Goal: Task Accomplishment & Management: Use online tool/utility

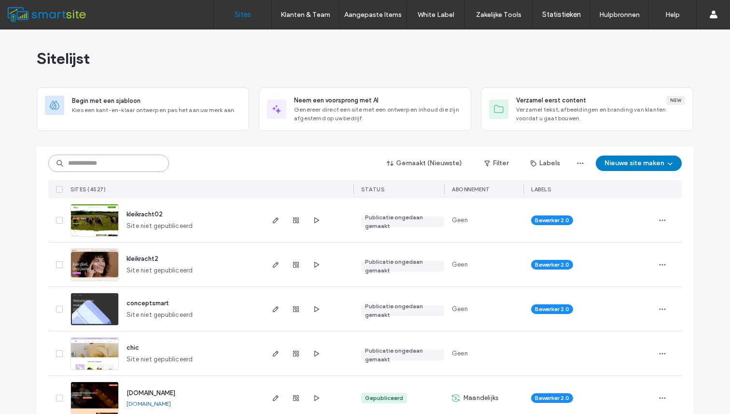
click at [140, 170] on input at bounding box center [108, 163] width 121 height 17
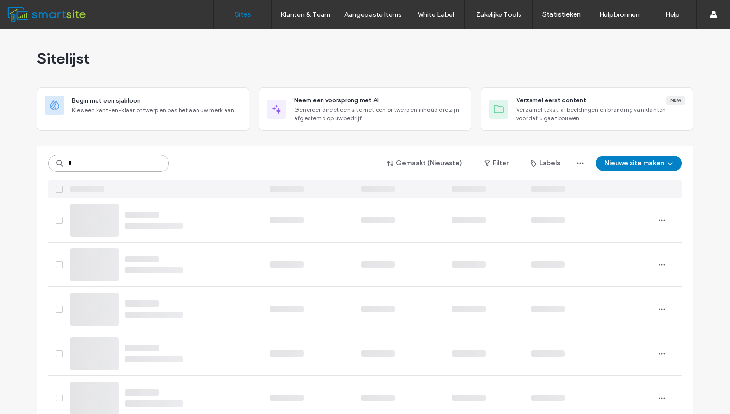
type input "*"
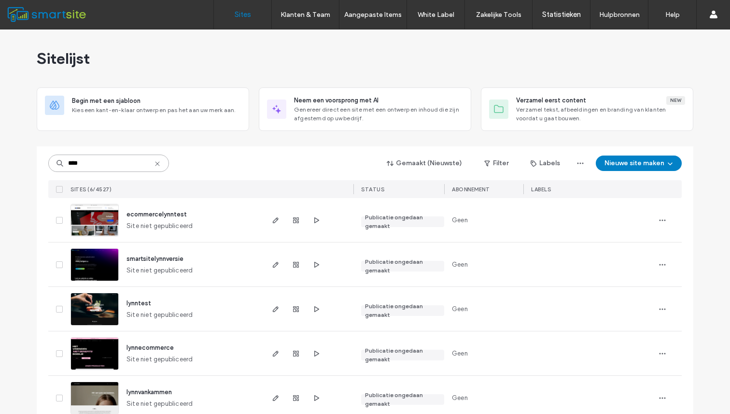
scroll to position [62, 0]
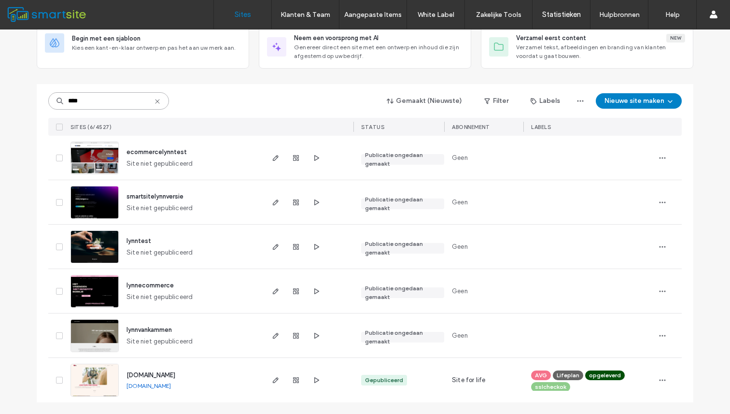
type input "****"
click at [106, 287] on img at bounding box center [94, 308] width 47 height 66
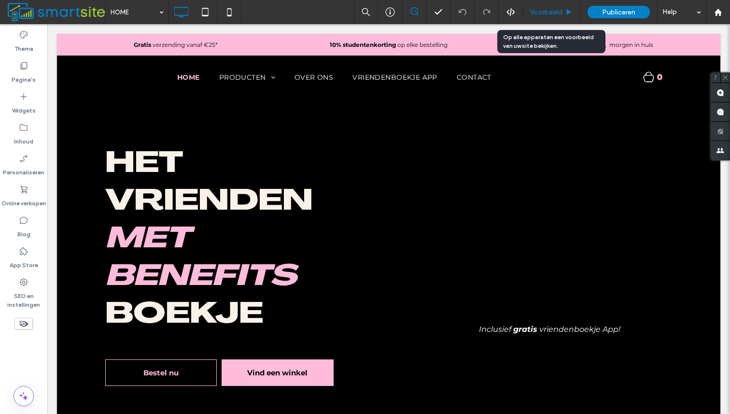
click at [562, 9] on span "Voorbeeld" at bounding box center [546, 12] width 32 height 8
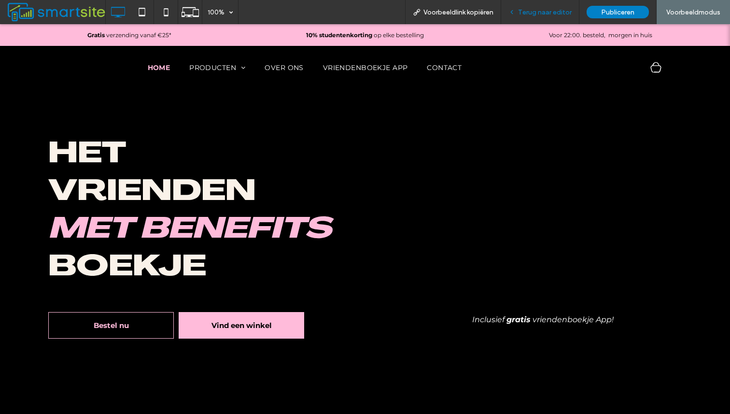
click at [536, 12] on span "Terug naar editor" at bounding box center [545, 12] width 54 height 8
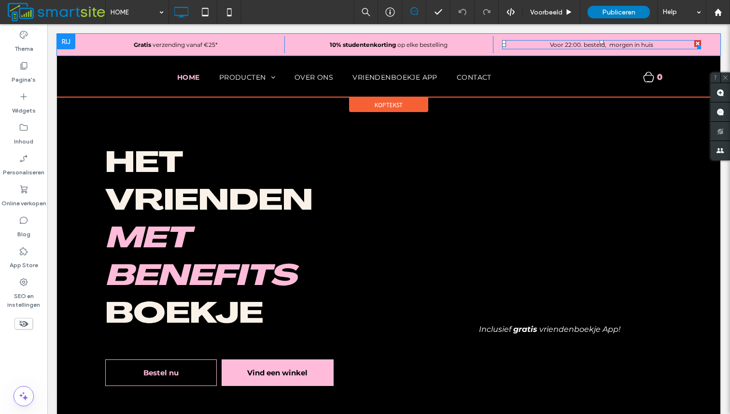
click at [558, 45] on span "Voor 22:00. besteld, morgen in huis" at bounding box center [601, 44] width 103 height 7
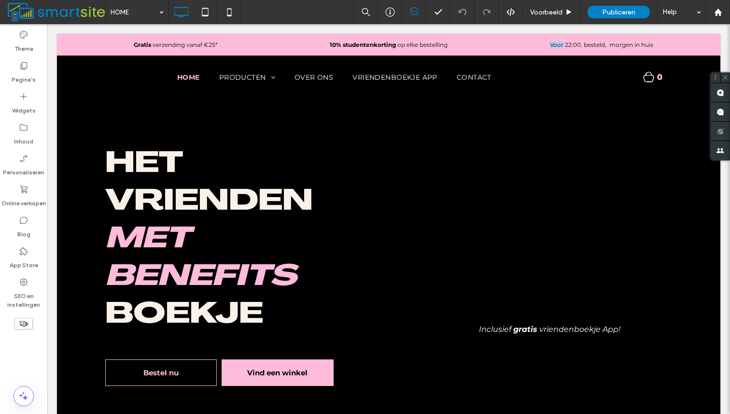
click at [558, 45] on span "Voor 22:00. besteld, morgen in huis" at bounding box center [601, 44] width 103 height 7
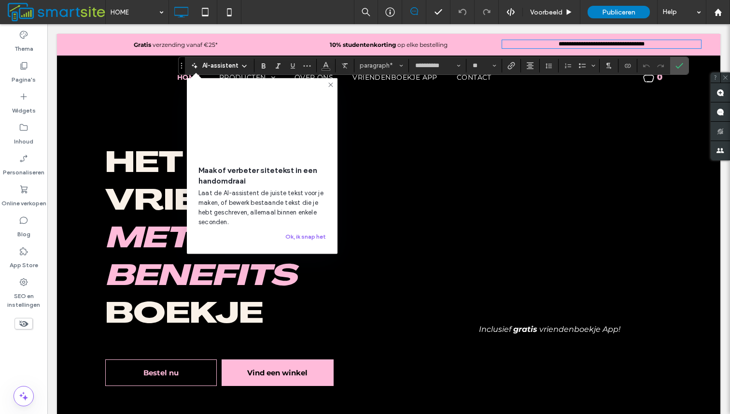
click at [559, 45] on span "**********" at bounding box center [602, 44] width 86 height 6
click at [562, 46] on span "**********" at bounding box center [602, 44] width 86 height 6
click at [327, 85] on icon at bounding box center [331, 85] width 8 height 8
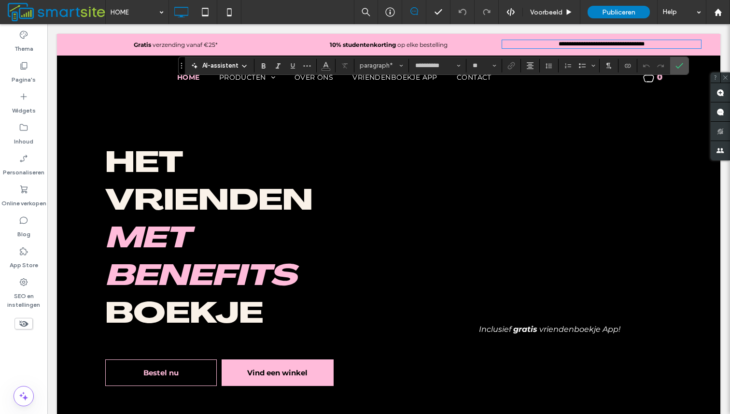
click at [563, 45] on span "**********" at bounding box center [602, 44] width 86 height 6
click at [378, 194] on h1 "Vrienden" at bounding box center [242, 203] width 274 height 38
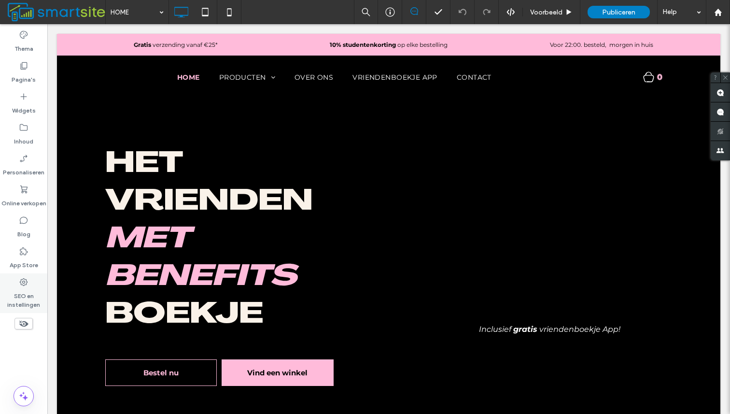
click at [23, 290] on label "SEO en instellingen" at bounding box center [23, 298] width 47 height 22
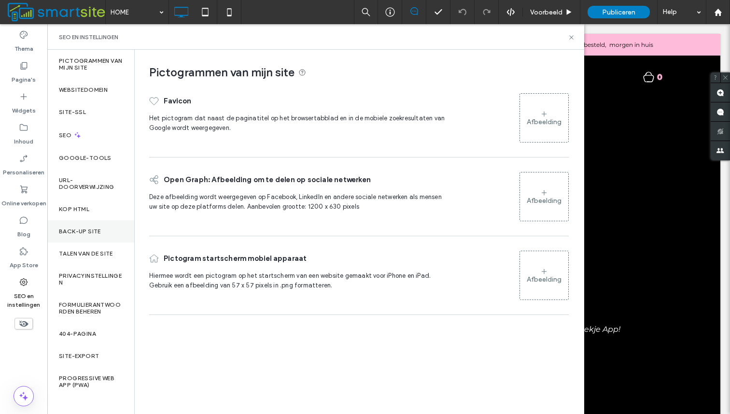
click at [103, 235] on div "Back-up site" at bounding box center [90, 231] width 87 height 22
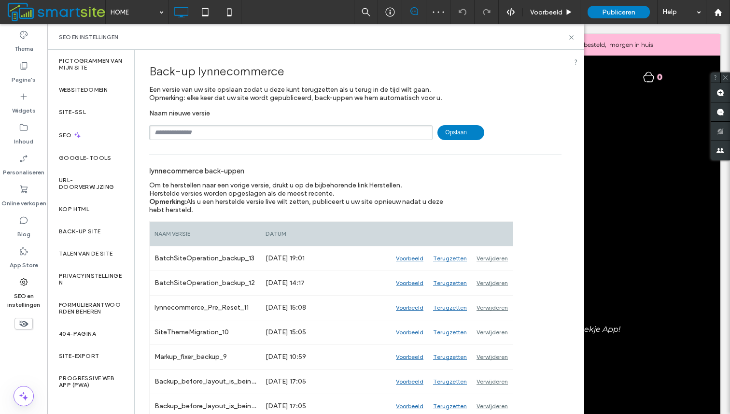
click at [351, 127] on input "text" at bounding box center [290, 132] width 283 height 15
type input "*******"
click at [466, 130] on span "Opslaan" at bounding box center [461, 132] width 47 height 15
click at [570, 40] on icon at bounding box center [571, 37] width 7 height 7
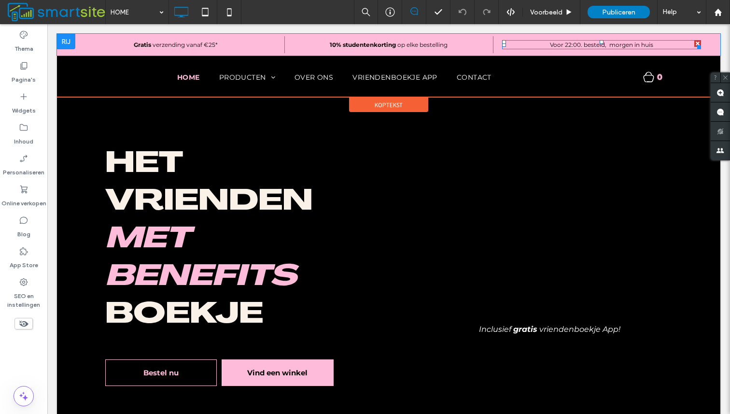
click at [569, 47] on span "Voor 22:00. besteld, morgen in huis" at bounding box center [601, 44] width 103 height 7
type input "**********"
type input "**"
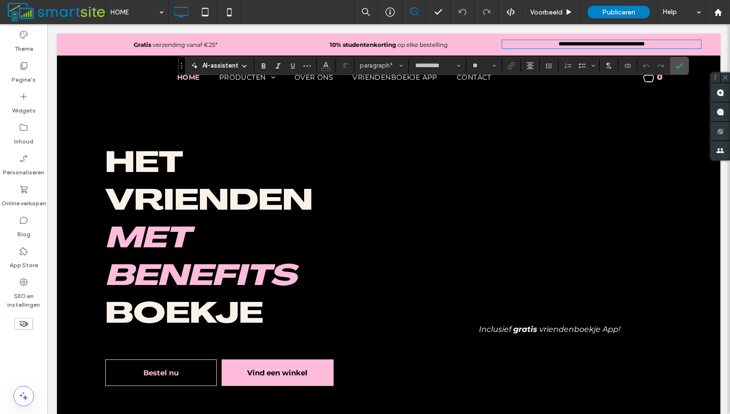
click at [565, 45] on span "**********" at bounding box center [602, 44] width 86 height 6
click at [676, 68] on icon "Bevestigen" at bounding box center [680, 66] width 8 height 8
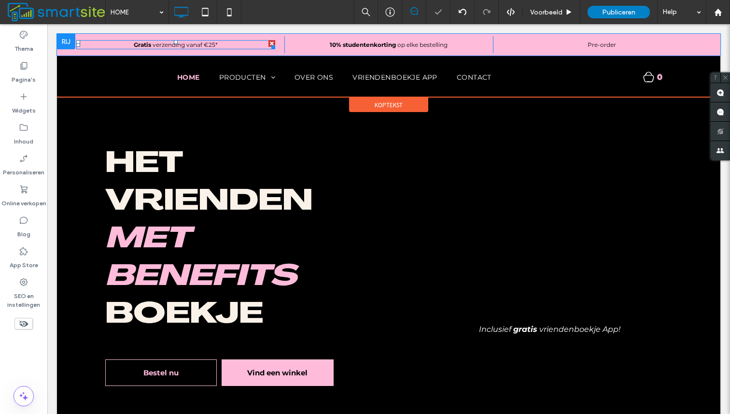
click at [187, 43] on span "verzending vanaf €25*" at bounding box center [185, 44] width 65 height 7
type input "**********"
type input "**"
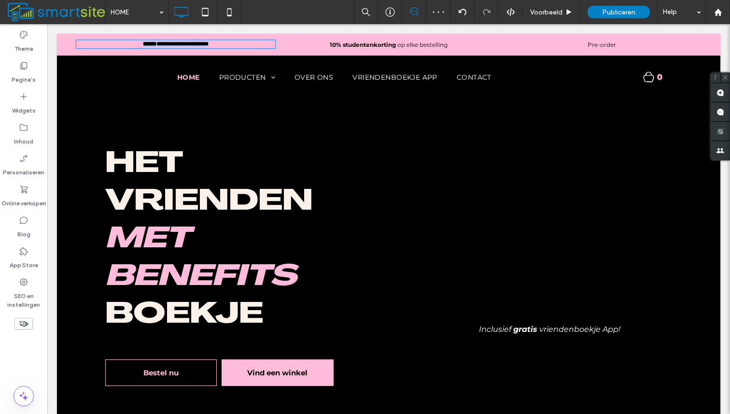
click at [187, 43] on span "**********" at bounding box center [182, 44] width 52 height 6
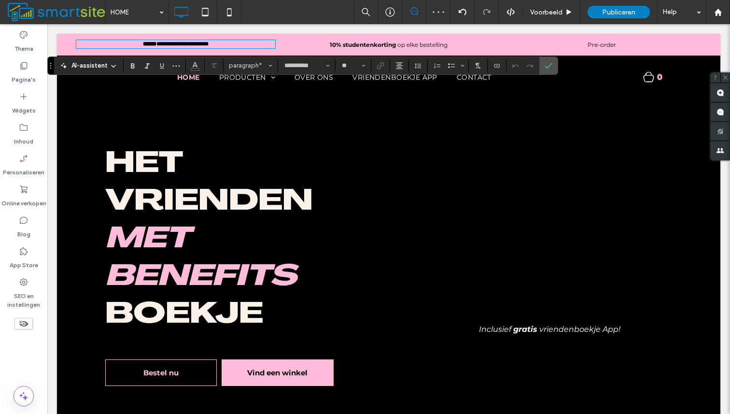
click at [165, 44] on span "**********" at bounding box center [182, 44] width 52 height 6
click at [232, 43] on p "**********" at bounding box center [175, 44] width 199 height 6
click at [546, 69] on span "Bevestigen" at bounding box center [547, 65] width 4 height 17
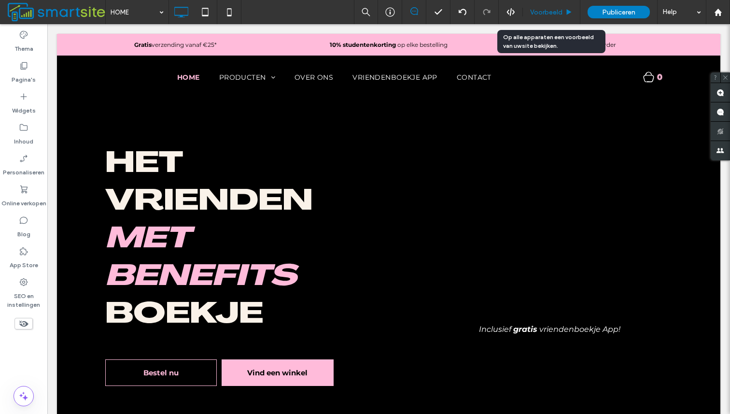
click at [549, 18] on div "Voorbeeld" at bounding box center [551, 12] width 57 height 24
click at [555, 6] on div "Voorbeeld" at bounding box center [551, 12] width 57 height 24
click at [558, 14] on span "Voorbeeld" at bounding box center [546, 12] width 32 height 8
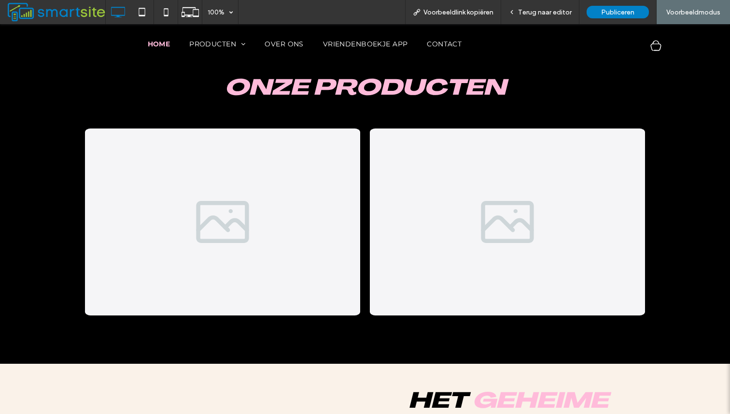
scroll to position [353, 0]
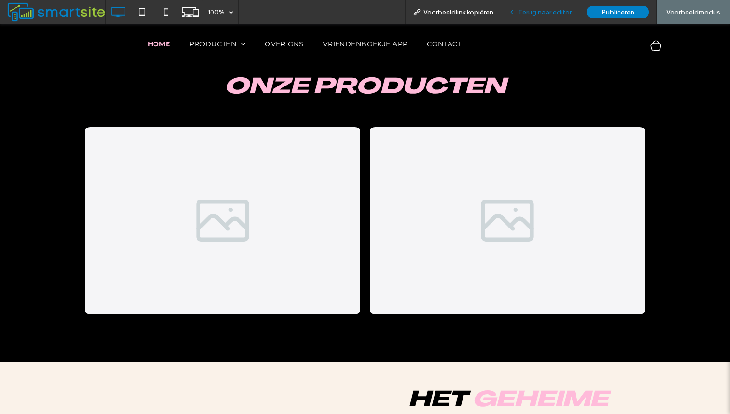
click at [535, 17] on div "Terug naar editor" at bounding box center [540, 12] width 78 height 24
click at [552, 6] on div "Terug naar editor" at bounding box center [540, 12] width 78 height 24
click at [533, 15] on span "Terug naar editor" at bounding box center [545, 12] width 54 height 8
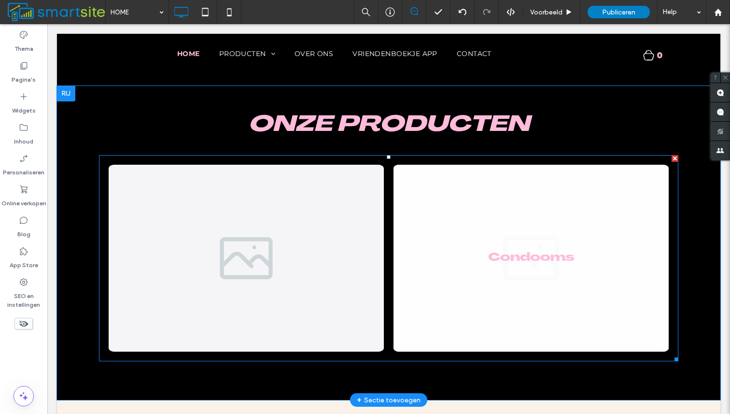
click at [521, 192] on link at bounding box center [531, 258] width 292 height 198
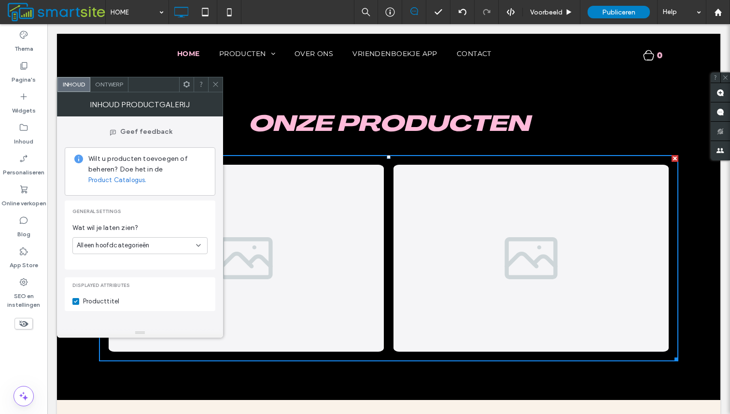
click at [119, 89] on div "Ontwerp" at bounding box center [109, 84] width 38 height 14
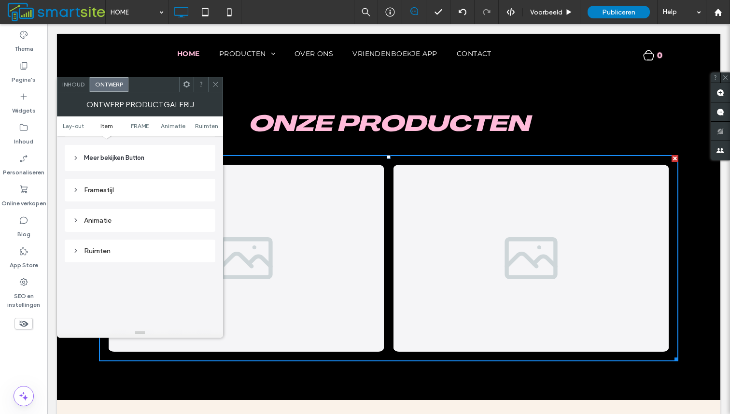
scroll to position [471, 0]
click at [83, 86] on span "Inhoud" at bounding box center [73, 84] width 22 height 7
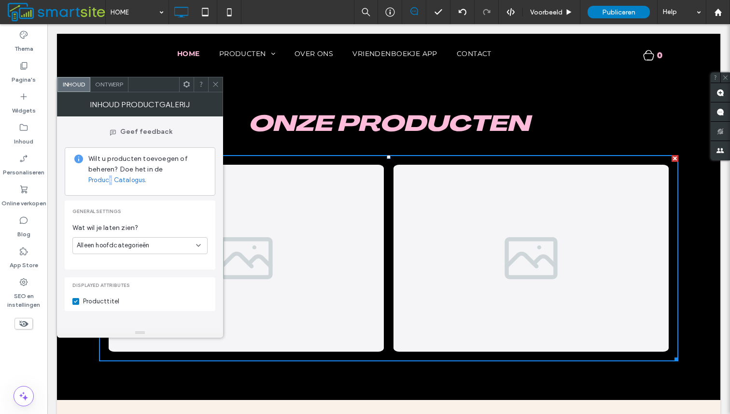
click at [111, 179] on link "Product Catalogus." at bounding box center [117, 180] width 58 height 10
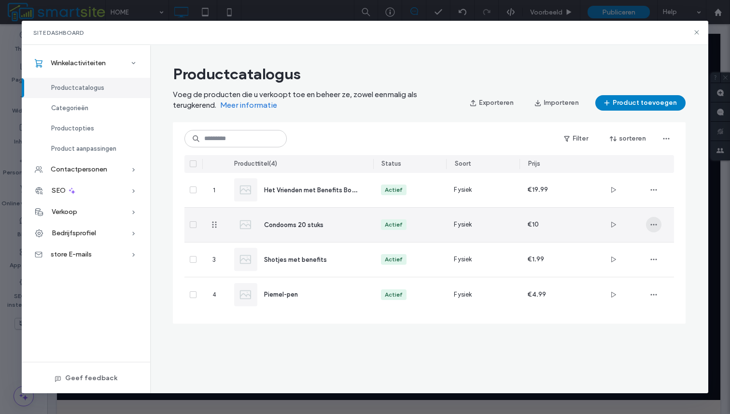
click at [652, 228] on icon "button" at bounding box center [654, 225] width 8 height 8
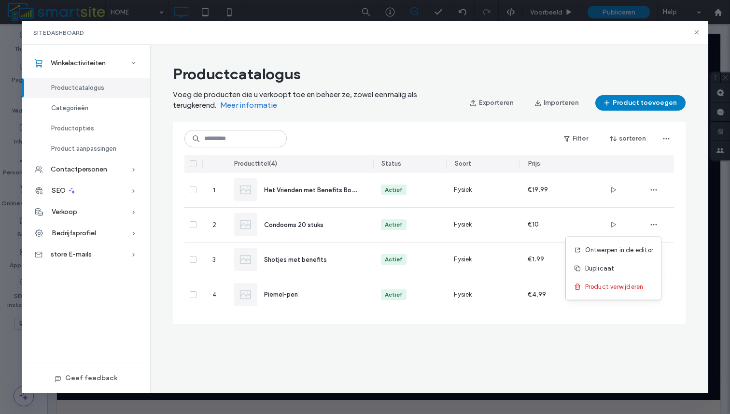
click at [682, 227] on div "0 producten geselecteerd Filter sorteren Producttitel ( 4 ) Status Soort Prijs …" at bounding box center [429, 222] width 513 height 201
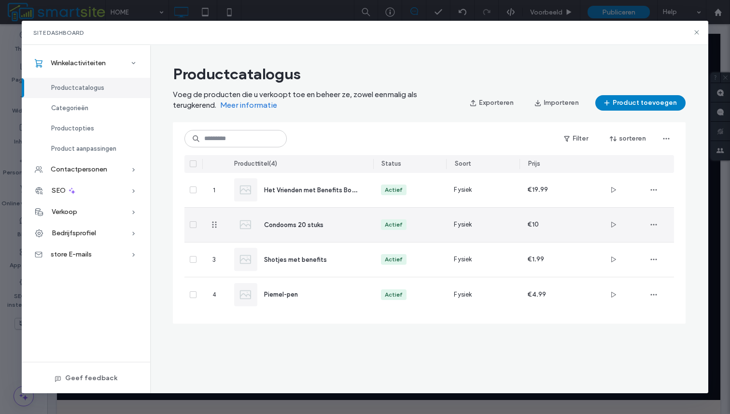
click at [195, 226] on span at bounding box center [193, 224] width 7 height 7
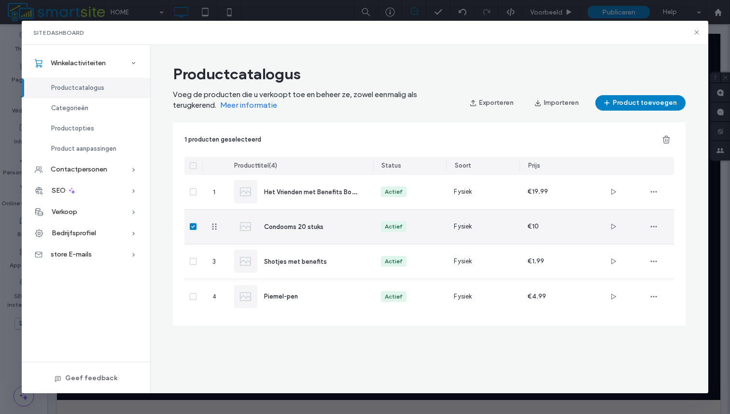
click at [195, 226] on span at bounding box center [193, 226] width 7 height 7
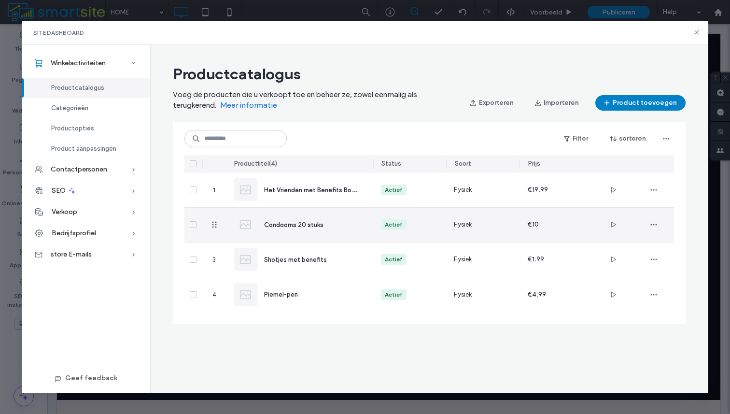
click at [338, 223] on div "Condooms 20 stuks" at bounding box center [311, 225] width 94 height 10
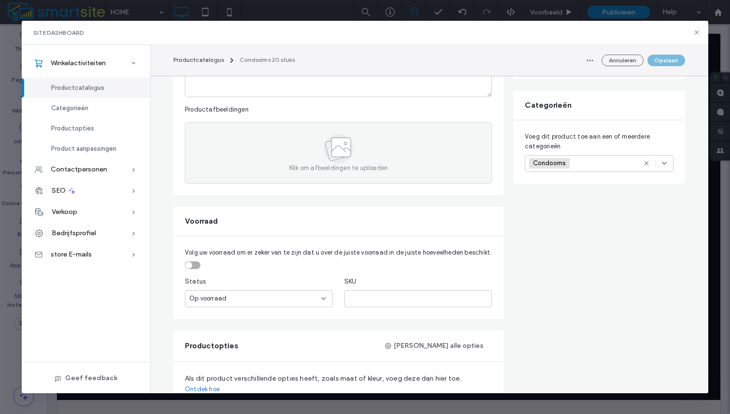
scroll to position [0, 0]
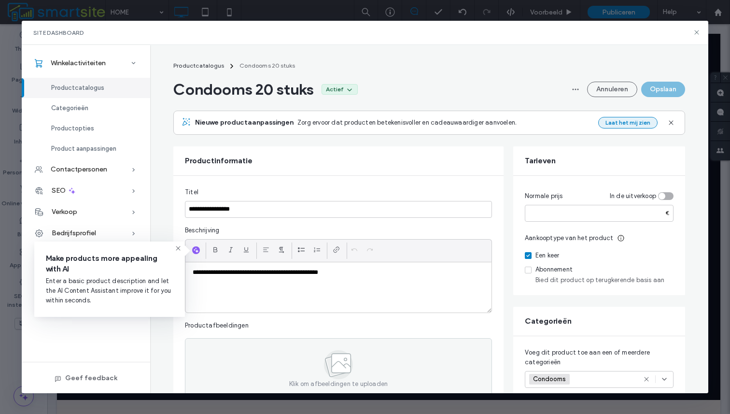
click at [630, 125] on button "Laat het mij zien" at bounding box center [627, 123] width 59 height 12
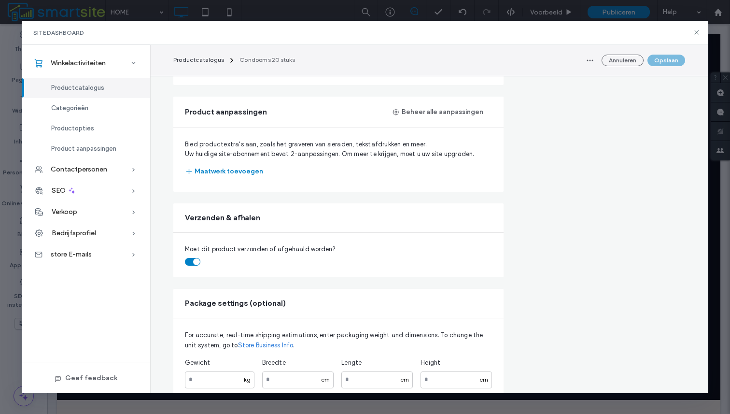
scroll to position [558, 0]
click at [94, 110] on div "Categorieën" at bounding box center [86, 108] width 128 height 20
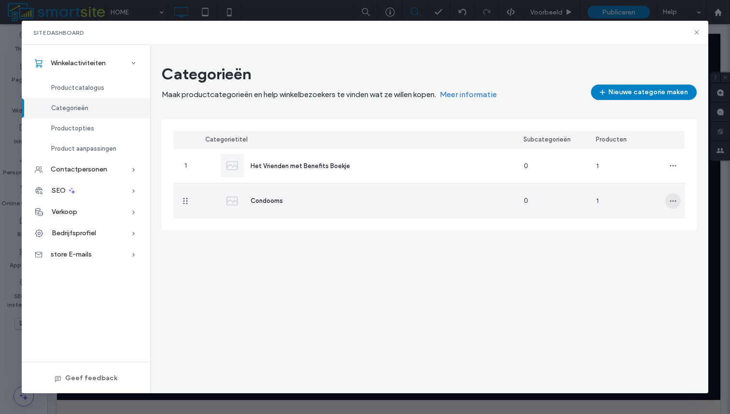
click at [671, 199] on icon "button" at bounding box center [673, 201] width 8 height 8
click at [491, 198] on div "Condooms" at bounding box center [357, 201] width 318 height 35
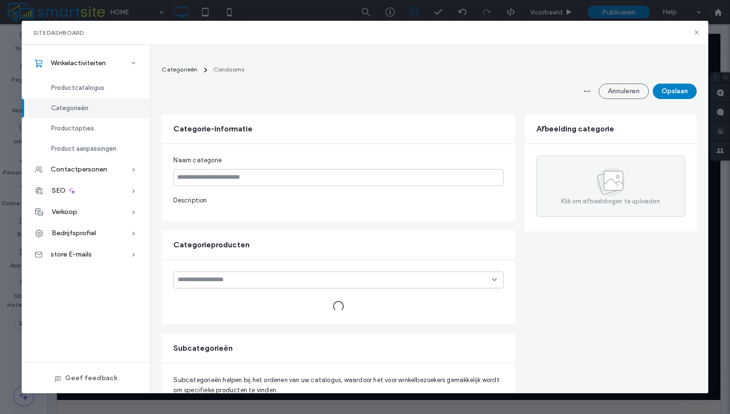
type input "********"
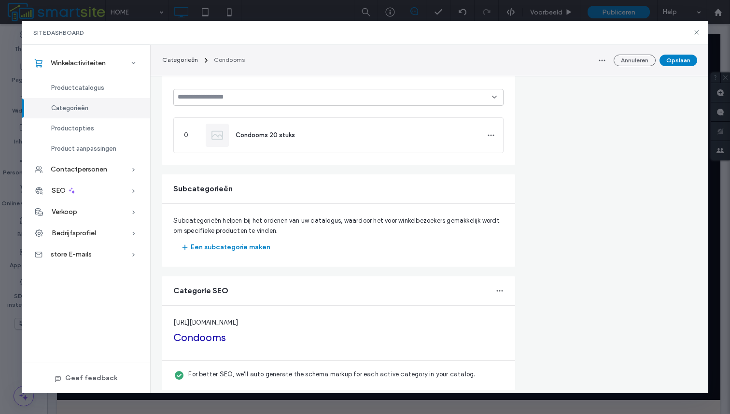
scroll to position [268, 0]
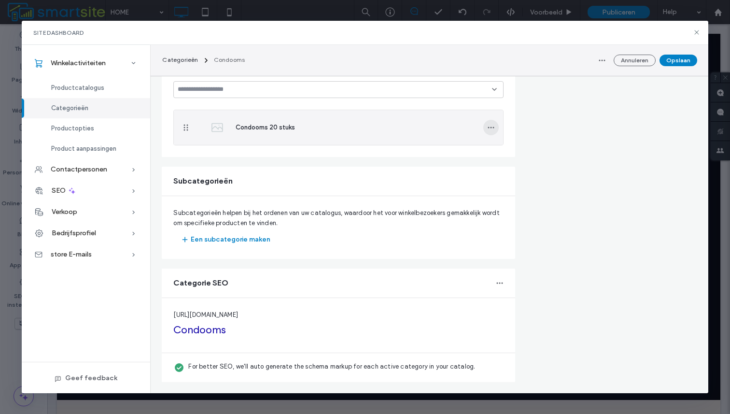
click at [493, 129] on icon "button" at bounding box center [491, 128] width 8 height 8
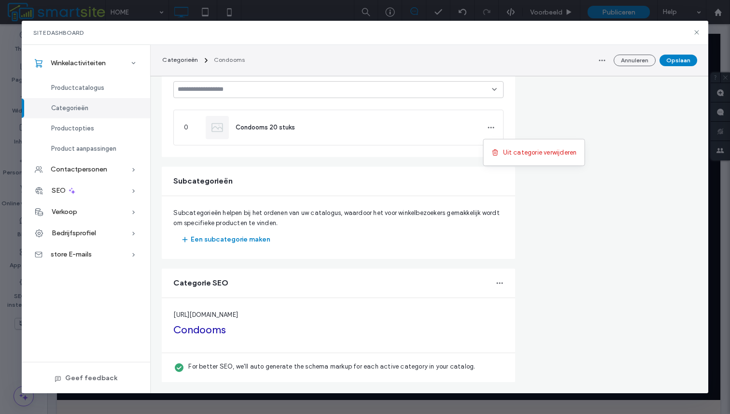
click at [561, 115] on form "Categorie-informatie Naam categorie ******** Description Afbeelding categorie K…" at bounding box center [429, 116] width 535 height 532
click at [502, 281] on icon "button" at bounding box center [500, 283] width 8 height 8
click at [545, 274] on form "Categorie-informatie Naam categorie ******** Description Afbeelding categorie K…" at bounding box center [429, 116] width 535 height 532
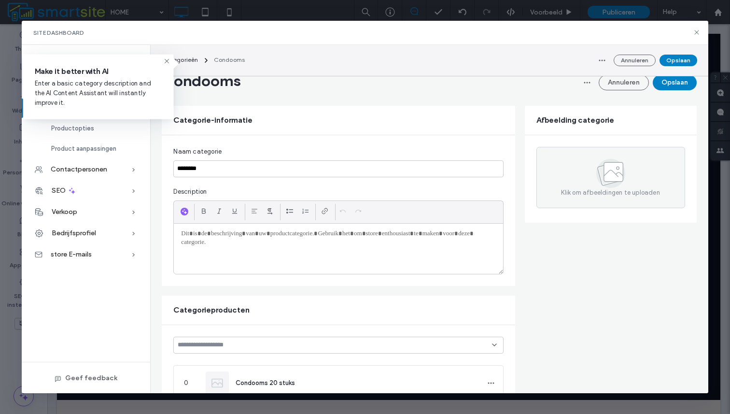
scroll to position [0, 0]
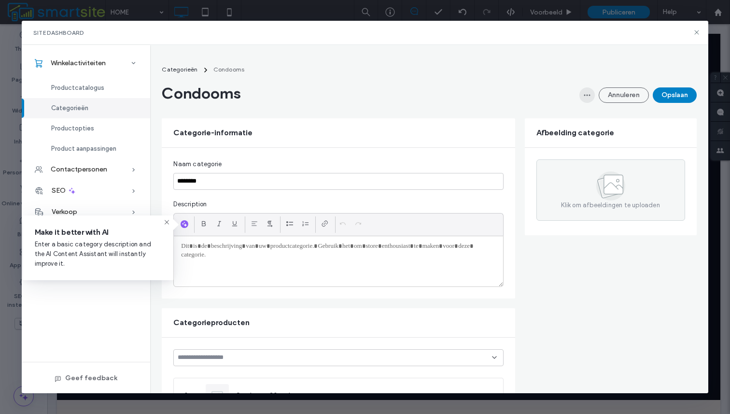
click at [586, 98] on icon "button" at bounding box center [587, 95] width 8 height 8
click at [579, 295] on form "Categorie-informatie Naam categorie ******** Description Afbeelding categorie K…" at bounding box center [429, 384] width 535 height 532
click at [92, 301] on div "Winkelactiviteiten Productcatalogus Categorieën Productopties Product aanpassin…" at bounding box center [86, 219] width 128 height 348
click at [94, 119] on div "Productopties" at bounding box center [86, 128] width 128 height 20
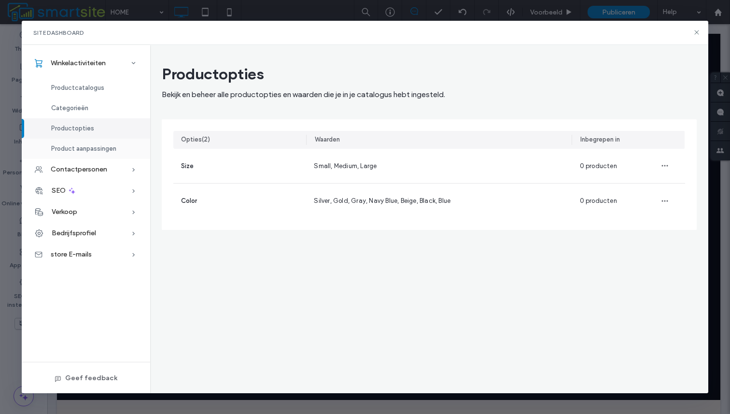
click at [100, 149] on span "Product aanpassingen" at bounding box center [83, 148] width 65 height 7
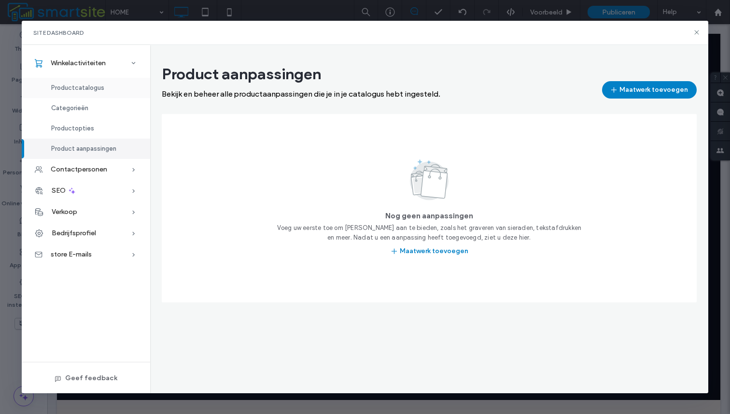
click at [99, 90] on span "Productcatalogus" at bounding box center [77, 87] width 53 height 7
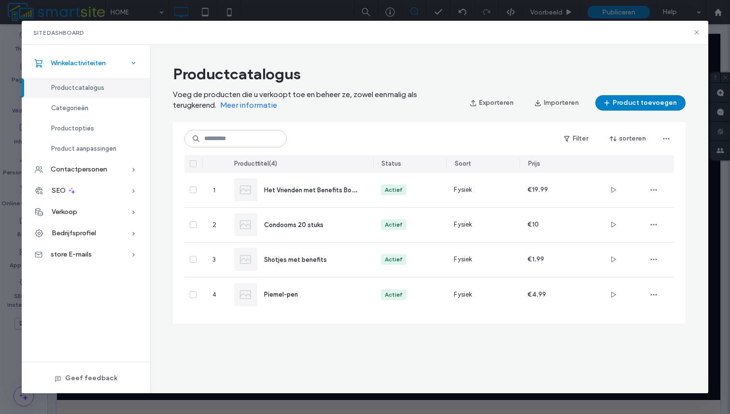
click at [110, 62] on div "Winkelactiviteiten" at bounding box center [86, 63] width 128 height 21
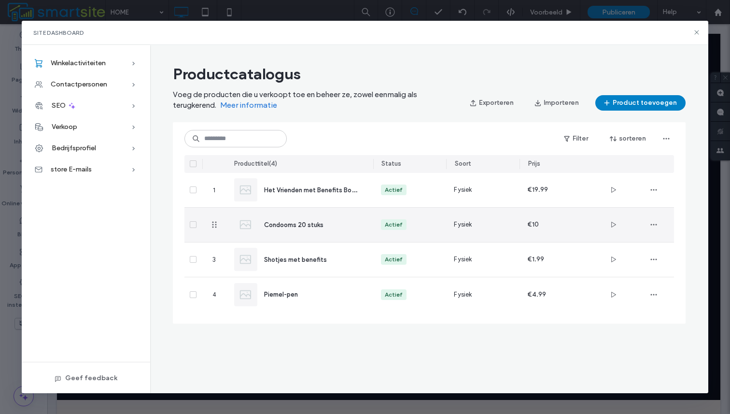
click at [395, 222] on div "Actief" at bounding box center [394, 224] width 18 height 9
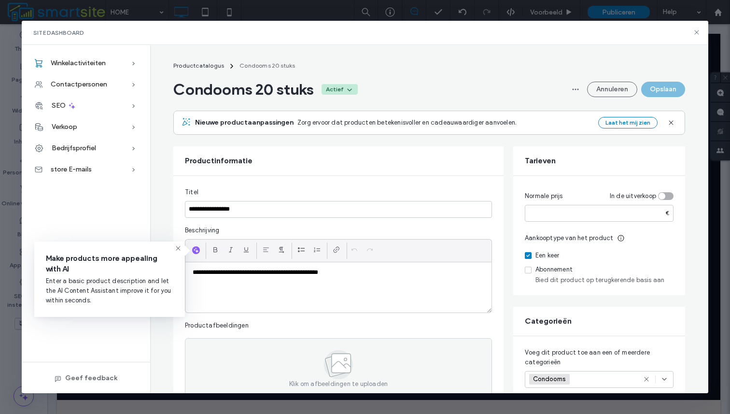
click at [350, 89] on icon at bounding box center [350, 89] width 8 height 8
click at [332, 129] on div "Inactief" at bounding box center [317, 130] width 86 height 18
click at [337, 89] on div "Inactief" at bounding box center [337, 89] width 22 height 9
click at [320, 146] on div "Concept" at bounding box center [321, 149] width 86 height 18
click at [210, 65] on span "Productcatalogus" at bounding box center [198, 65] width 51 height 7
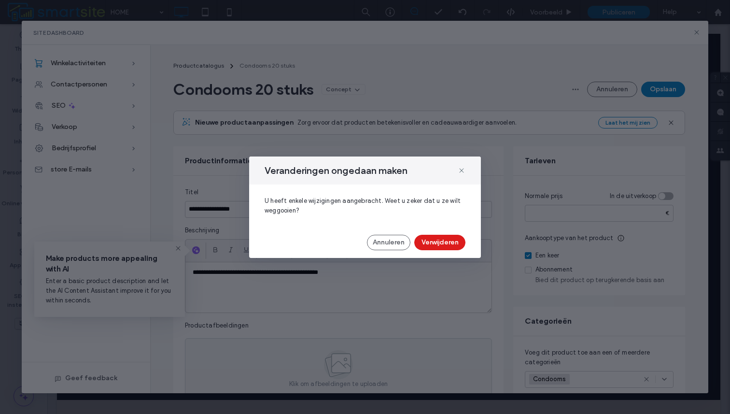
click at [457, 168] on div "Veranderingen ongedaan maken" at bounding box center [365, 170] width 232 height 28
click at [466, 170] on div "Veranderingen ongedaan maken" at bounding box center [365, 170] width 232 height 28
click at [460, 170] on icon at bounding box center [462, 171] width 8 height 8
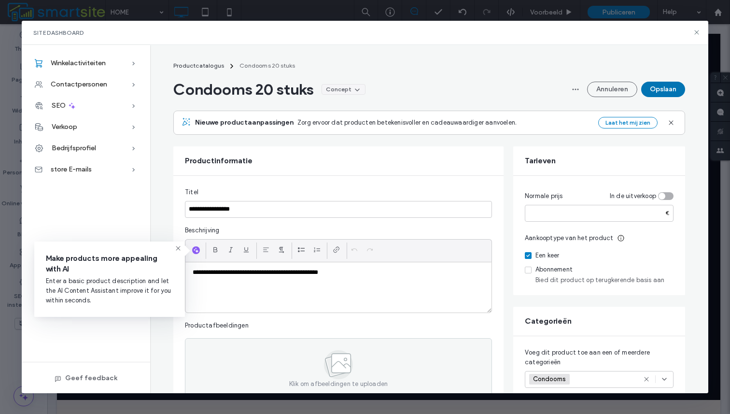
click at [664, 86] on button "Opslaan" at bounding box center [663, 89] width 44 height 15
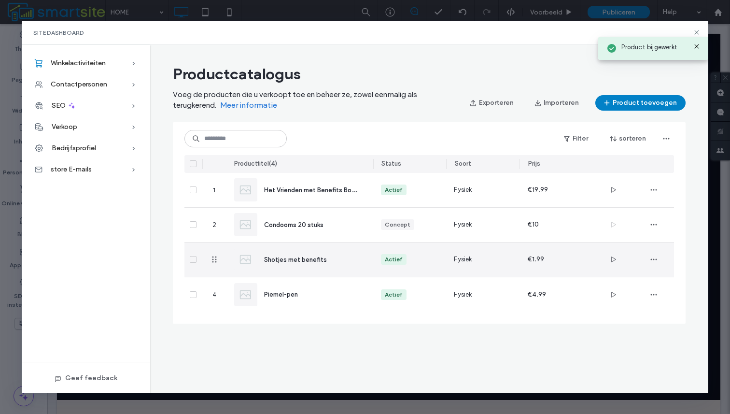
click at [396, 263] on div "Actief" at bounding box center [394, 259] width 18 height 9
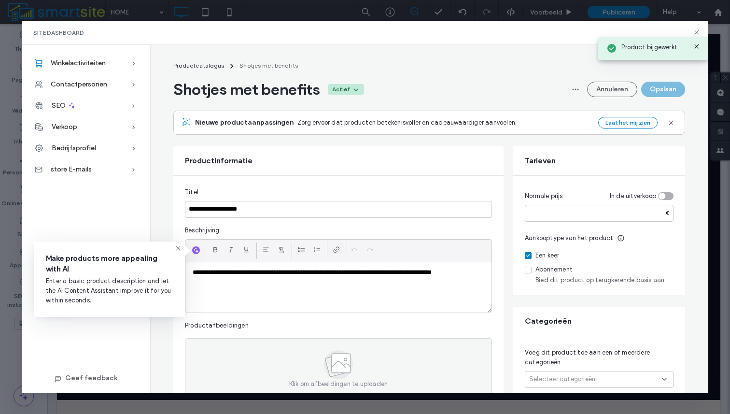
click at [360, 87] on icon at bounding box center [356, 89] width 8 height 8
click at [332, 143] on div "Concept" at bounding box center [323, 149] width 86 height 18
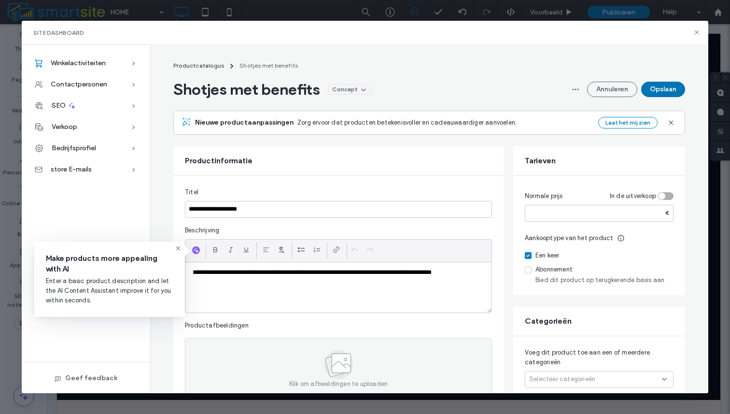
click at [660, 88] on button "Opslaan" at bounding box center [663, 89] width 44 height 15
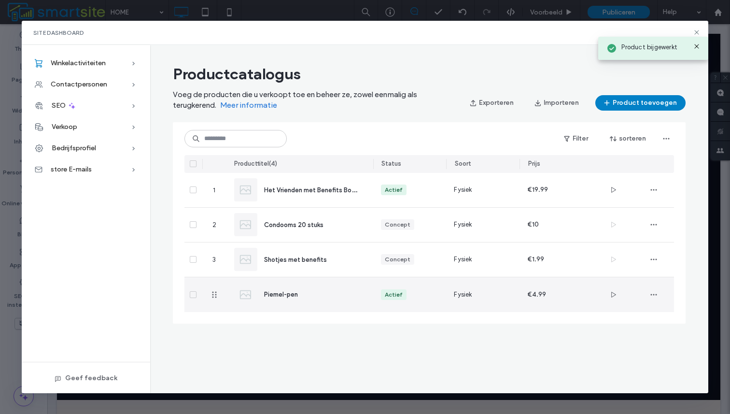
click at [394, 298] on div "Actief" at bounding box center [394, 294] width 18 height 9
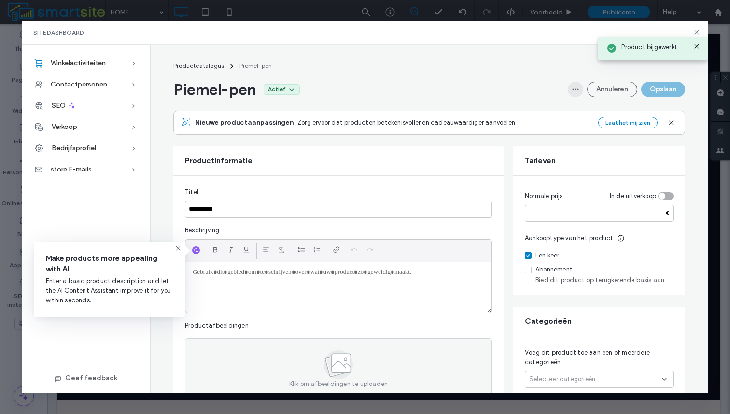
click at [580, 86] on span "button" at bounding box center [575, 89] width 15 height 15
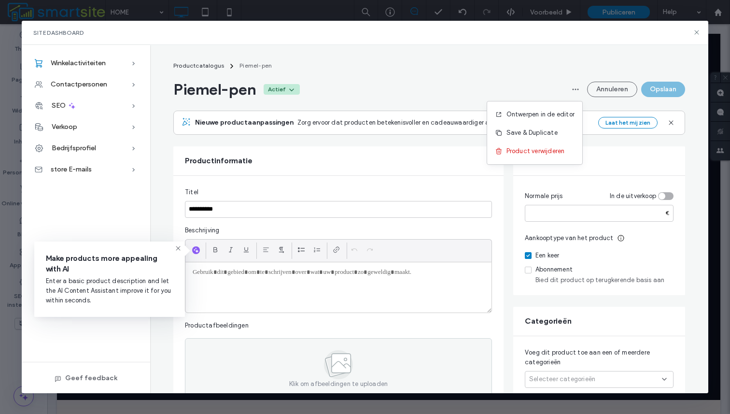
click at [278, 91] on div "Actief" at bounding box center [277, 89] width 18 height 9
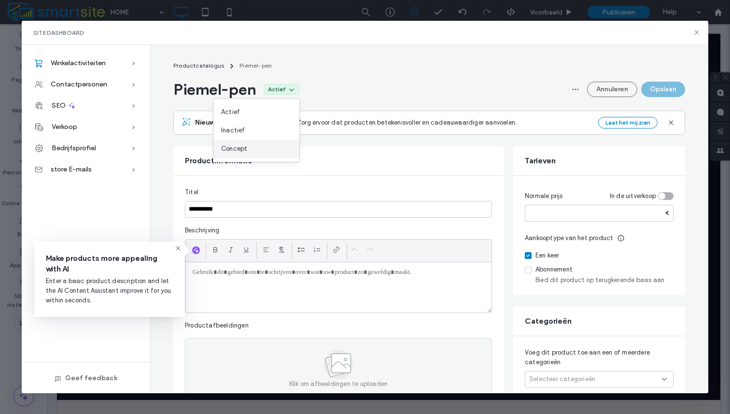
click at [258, 152] on div "Concept" at bounding box center [256, 149] width 86 height 18
click at [660, 85] on button "Opslaan" at bounding box center [663, 89] width 44 height 15
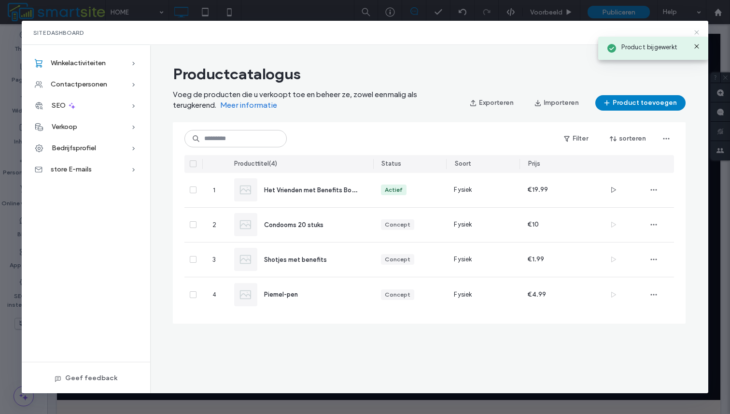
click at [698, 28] on icon at bounding box center [697, 32] width 8 height 8
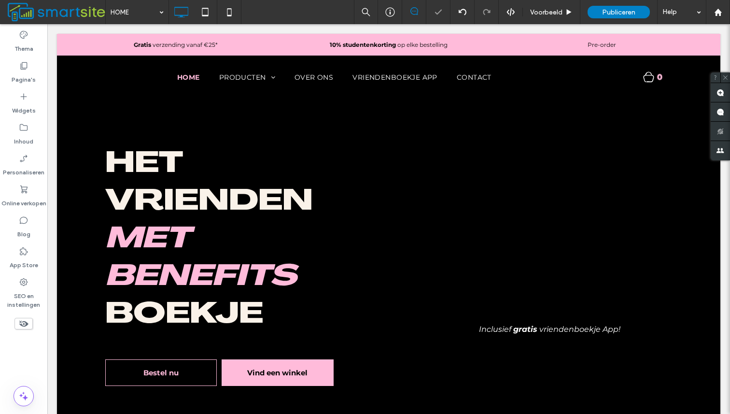
scroll to position [4, 0]
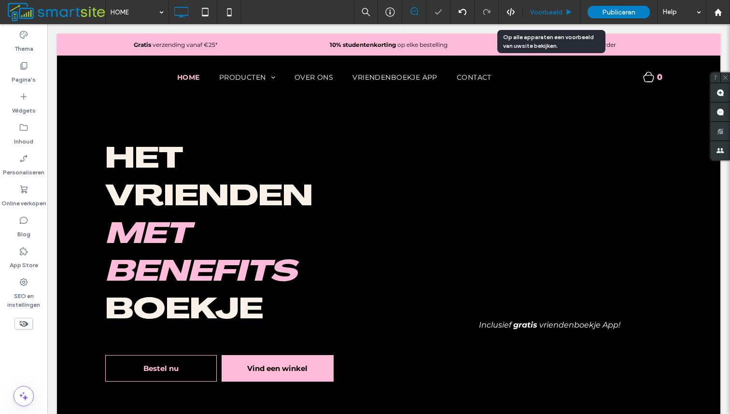
click at [534, 11] on span "Voorbeeld" at bounding box center [546, 12] width 32 height 8
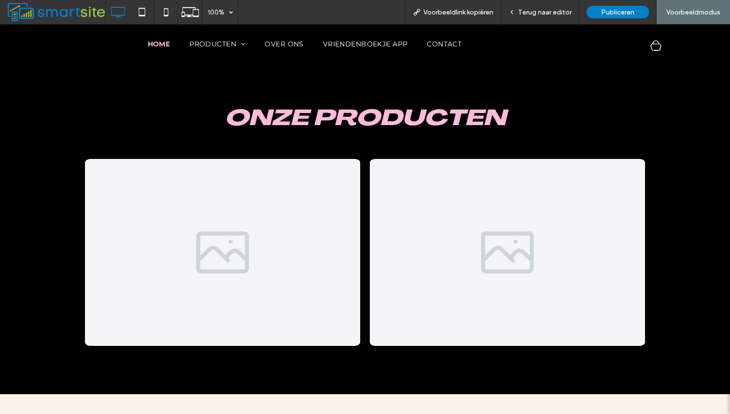
scroll to position [341, 0]
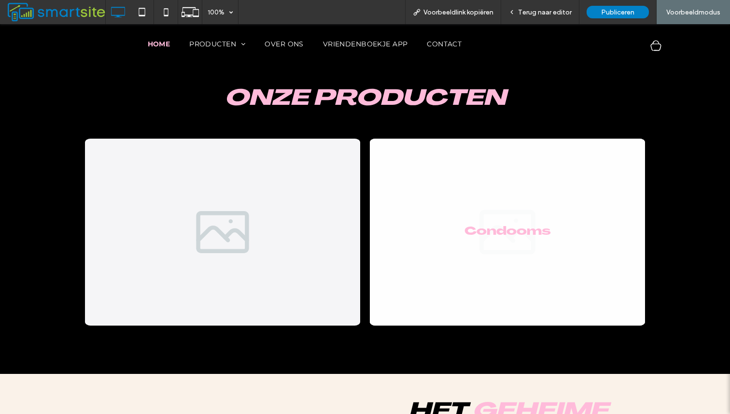
click at [473, 256] on link at bounding box center [508, 232] width 292 height 198
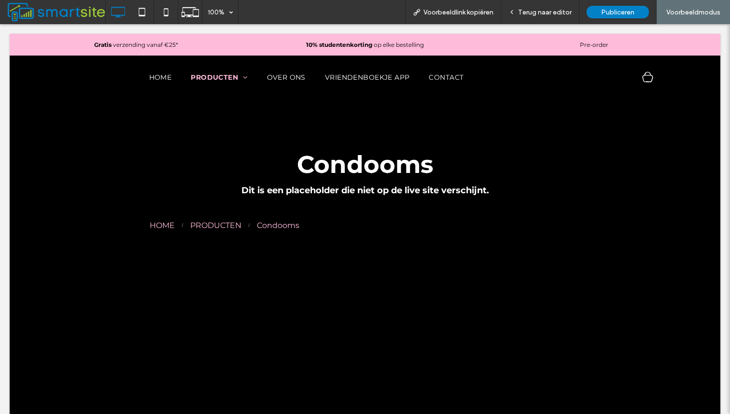
scroll to position [0, 0]
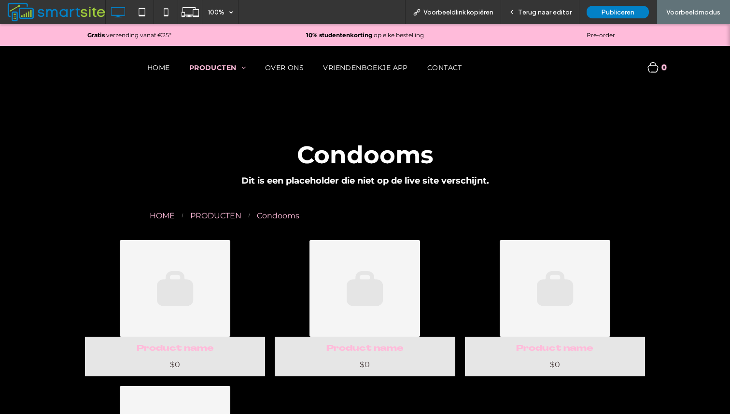
click at [215, 216] on div "PRODUCTEN" at bounding box center [215, 215] width 51 height 9
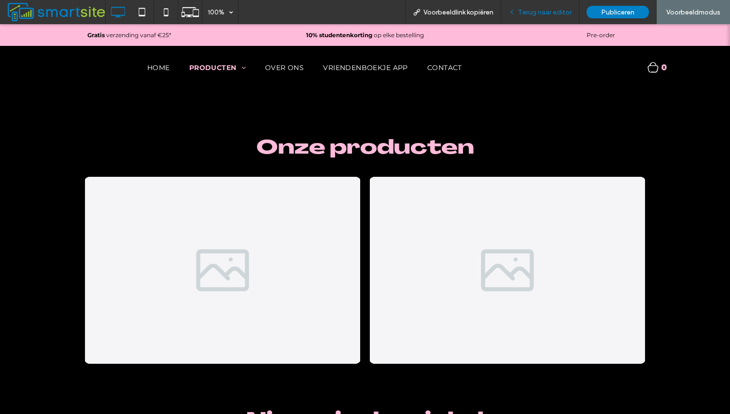
click at [562, 16] on span "Terug naar editor" at bounding box center [545, 12] width 54 height 8
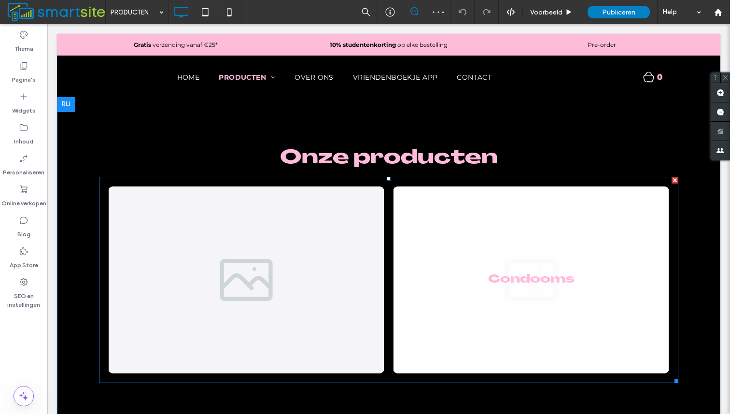
click at [491, 282] on link at bounding box center [531, 279] width 275 height 187
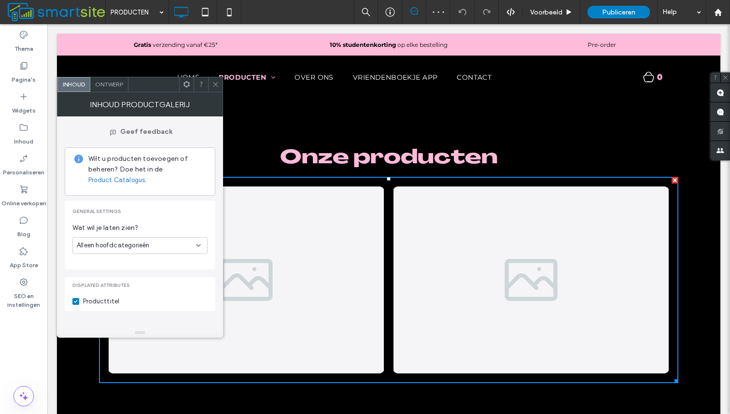
click at [146, 244] on span "Alleen hoofdcategorieën" at bounding box center [113, 245] width 73 height 10
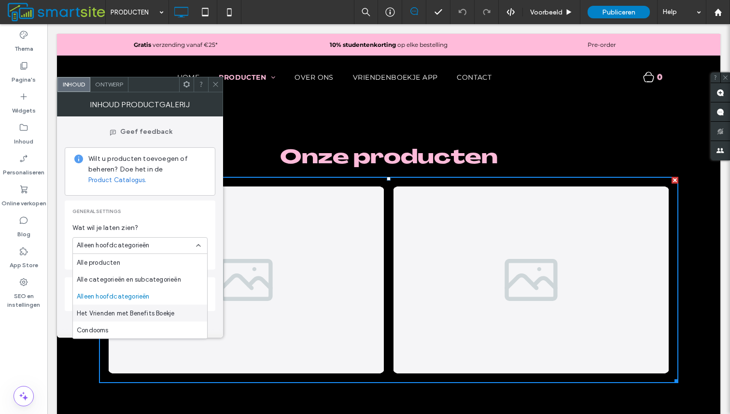
click at [164, 311] on span "Het Vrienden met Benefits Boekje" at bounding box center [126, 313] width 98 height 10
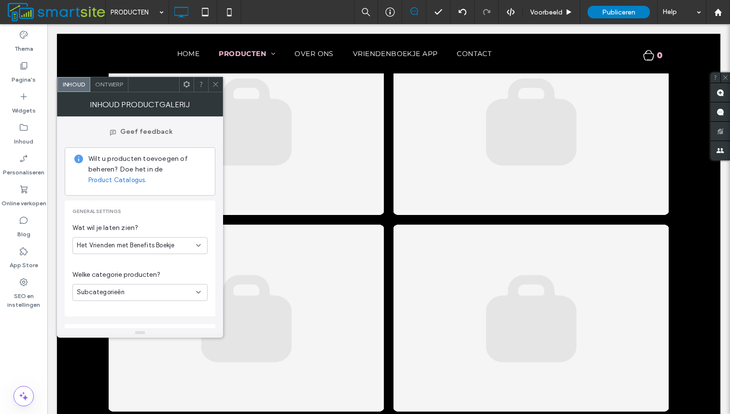
scroll to position [30, 0]
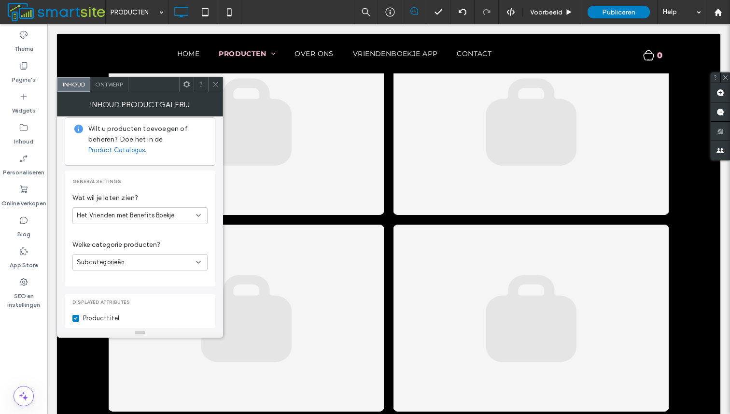
click at [151, 261] on div "Subcategorieën" at bounding box center [136, 262] width 119 height 10
click at [146, 273] on div "Producten" at bounding box center [140, 279] width 134 height 17
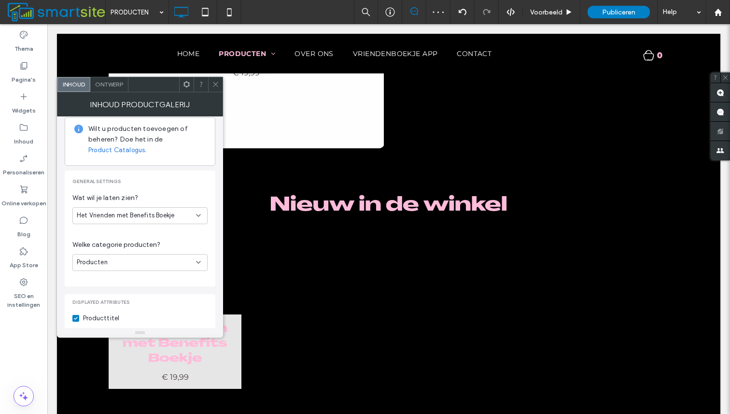
scroll to position [234, 0]
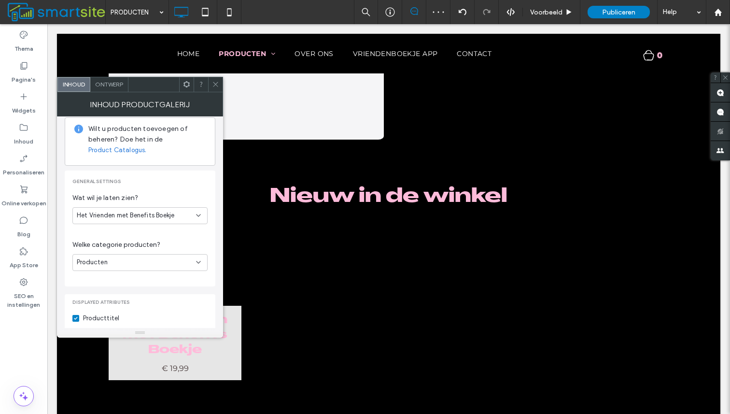
click at [213, 81] on icon at bounding box center [215, 84] width 7 height 7
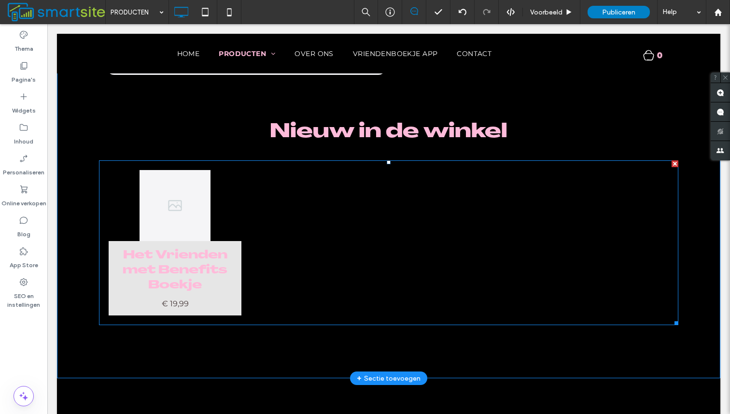
scroll to position [304, 0]
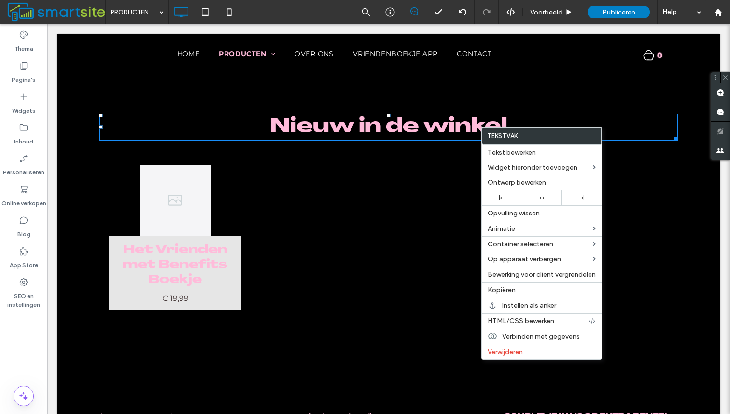
click at [350, 261] on div at bounding box center [317, 237] width 142 height 155
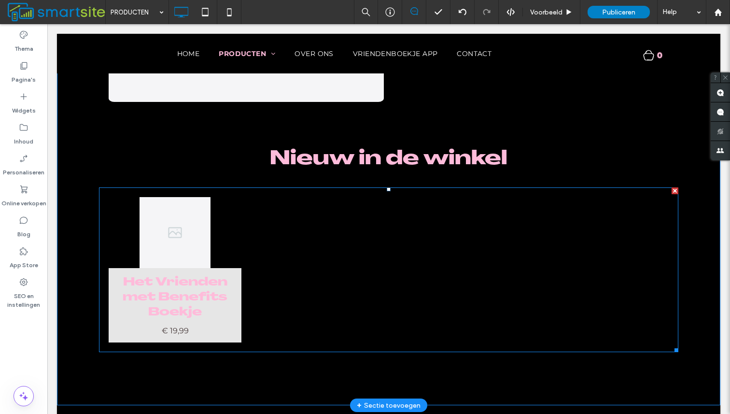
scroll to position [243, 0]
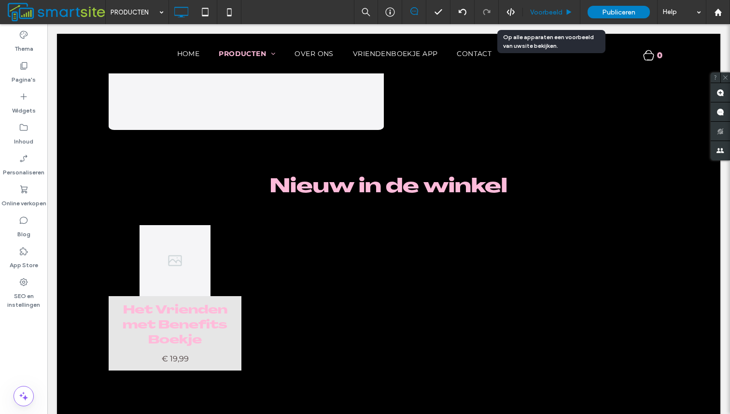
click at [549, 11] on span "Voorbeeld" at bounding box center [546, 12] width 32 height 8
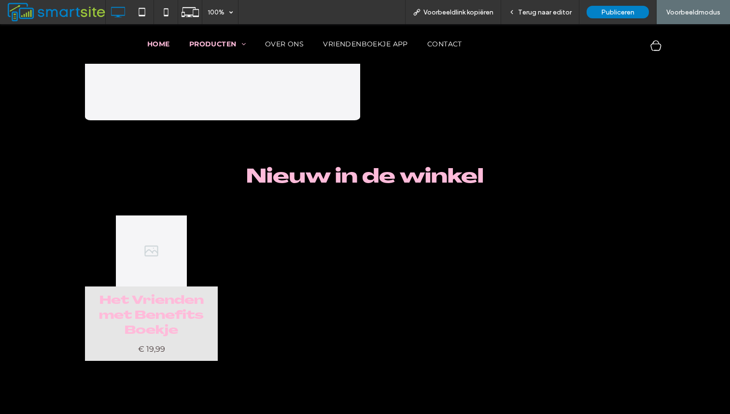
click at [155, 44] on span "HOME" at bounding box center [158, 44] width 23 height 9
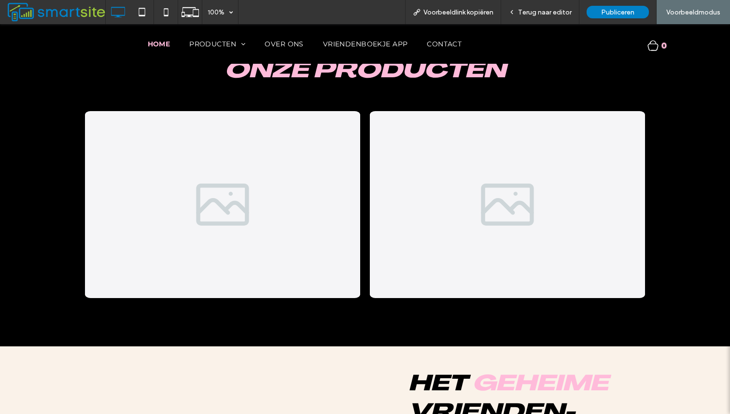
scroll to position [330, 0]
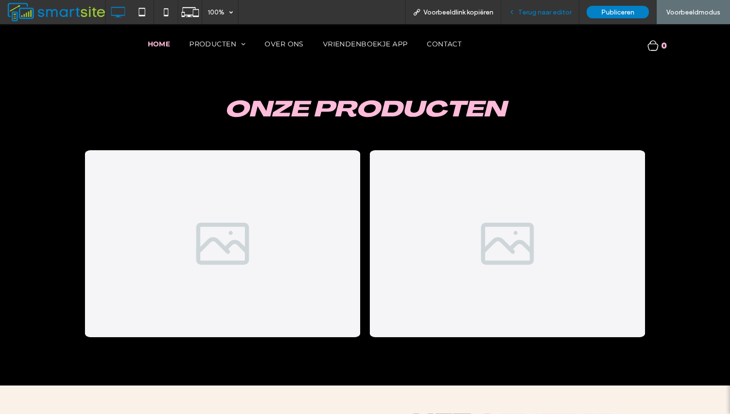
click at [555, 20] on div "Terug naar editor" at bounding box center [540, 12] width 78 height 24
click at [530, 19] on div "Terug naar editor" at bounding box center [540, 12] width 78 height 24
click at [535, 11] on span "Terug naar editor" at bounding box center [545, 12] width 54 height 8
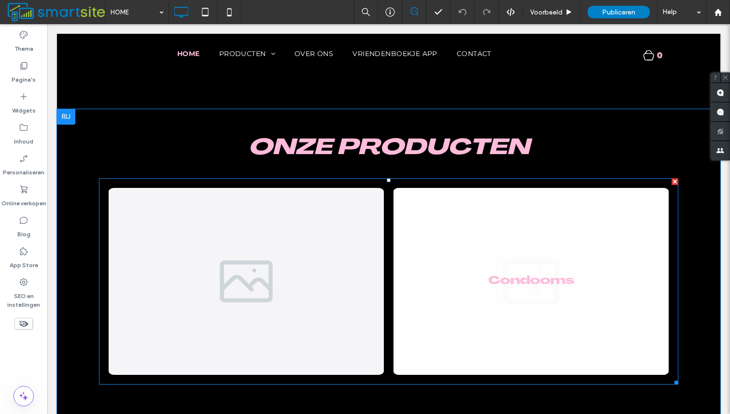
click at [474, 228] on link at bounding box center [531, 281] width 292 height 198
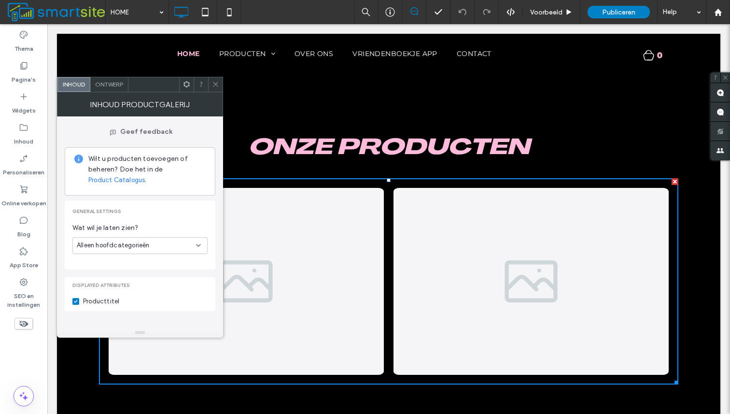
click at [102, 304] on div "Producttitel" at bounding box center [101, 302] width 36 height 10
click at [90, 301] on div "Producttitel" at bounding box center [101, 302] width 36 height 10
click at [123, 247] on span "Alleen hoofdcategorieën" at bounding box center [113, 245] width 73 height 10
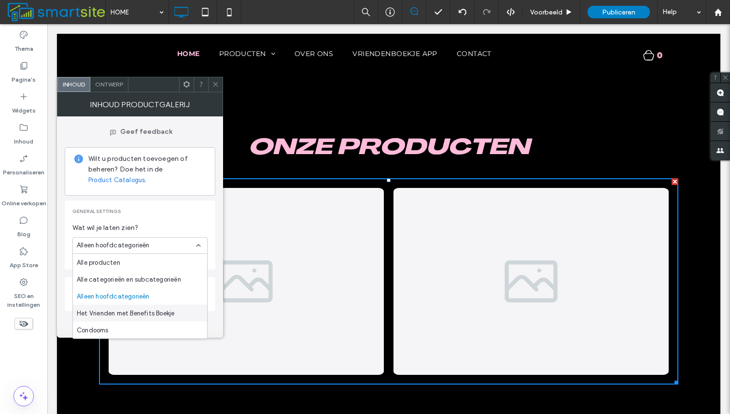
click at [140, 315] on span "Het Vrienden met Benefits Boekje" at bounding box center [126, 313] width 98 height 10
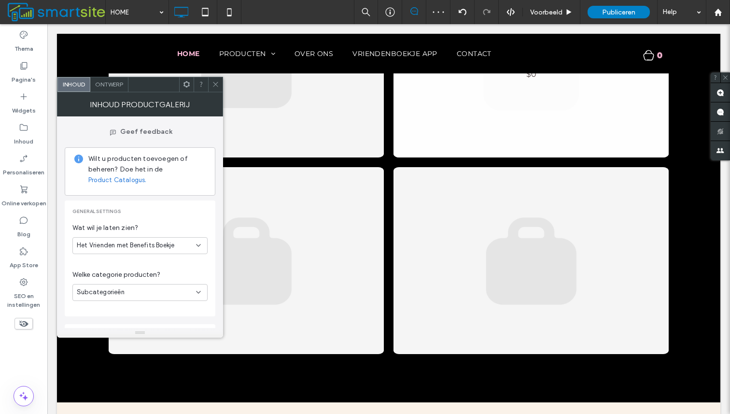
scroll to position [551, 0]
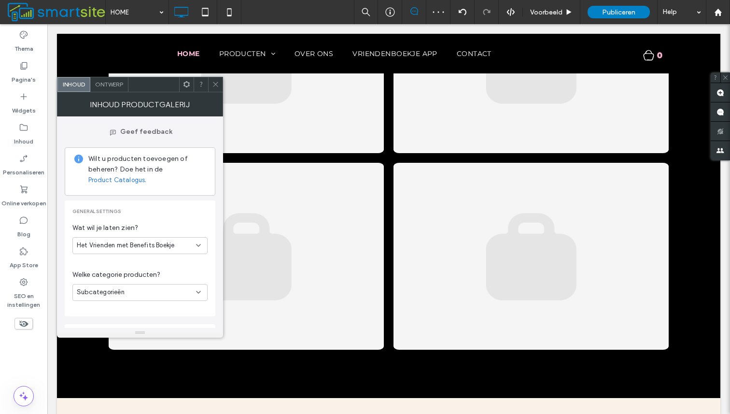
click at [147, 246] on span "Het Vrienden met Benefits Boekje" at bounding box center [126, 245] width 98 height 10
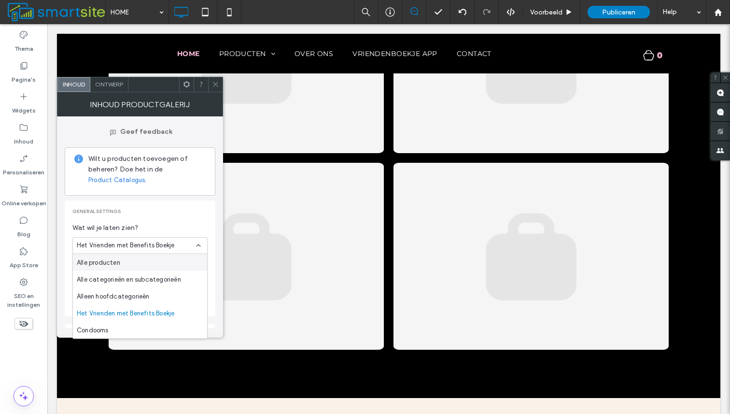
click at [148, 262] on div "Alle producten" at bounding box center [140, 262] width 134 height 17
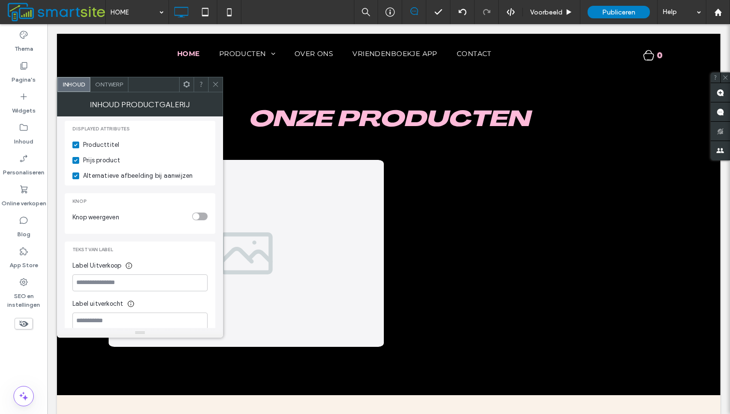
scroll to position [320, 0]
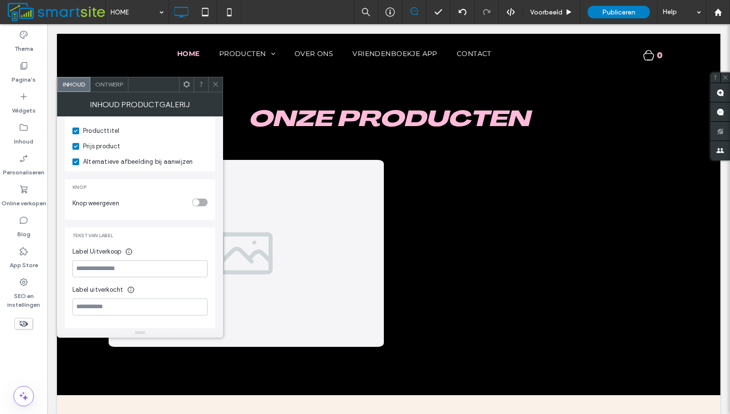
click at [217, 86] on icon at bounding box center [215, 84] width 7 height 7
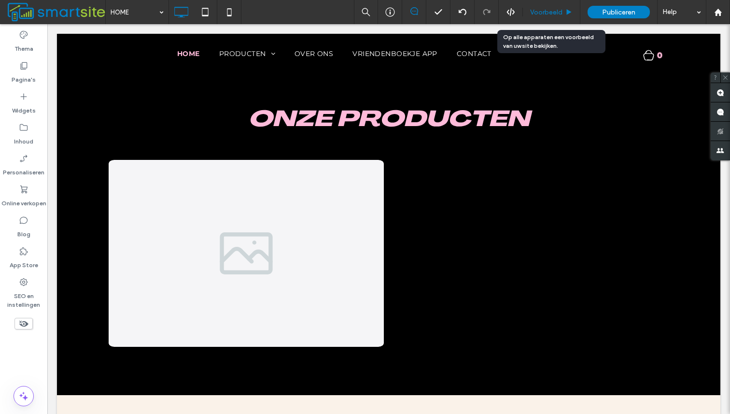
click at [541, 12] on span "Voorbeeld" at bounding box center [546, 12] width 32 height 8
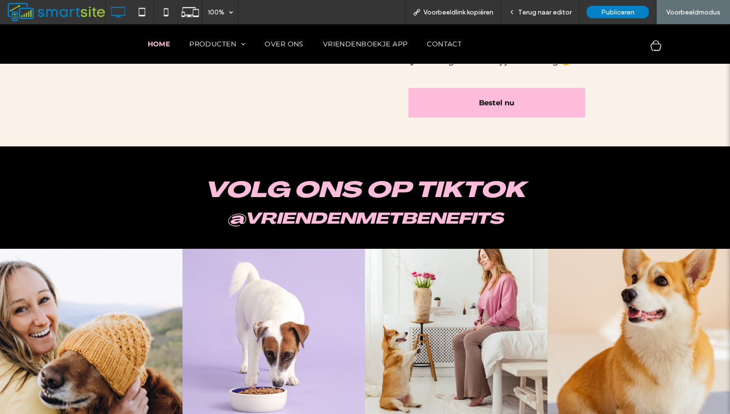
scroll to position [930, 0]
